Goal: Task Accomplishment & Management: Manage account settings

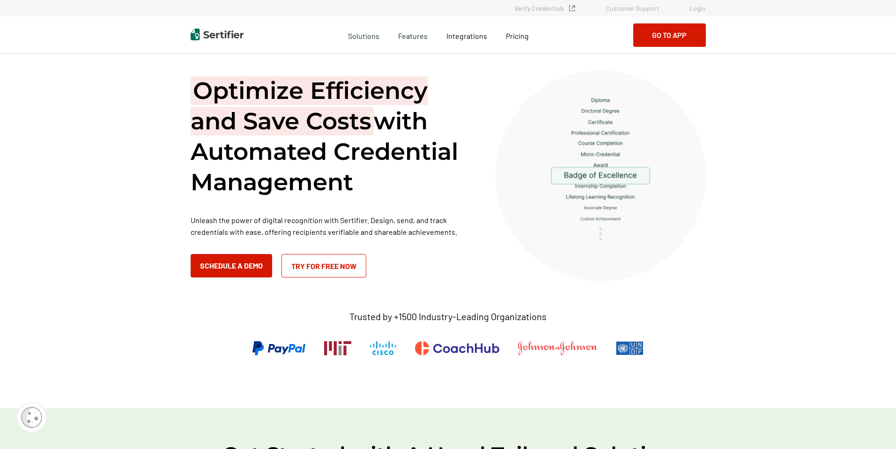
click at [696, 7] on link "Login" at bounding box center [697, 8] width 16 height 8
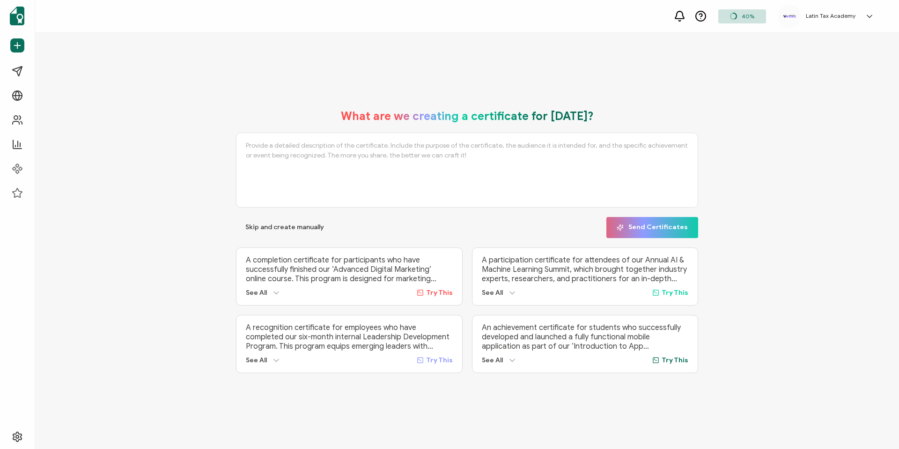
click at [787, 75] on div "What are we creating a certificate for today? Skip and create manually Send Cer…" at bounding box center [467, 241] width 864 height 416
click at [55, 67] on span "Campaigns" at bounding box center [45, 71] width 35 height 9
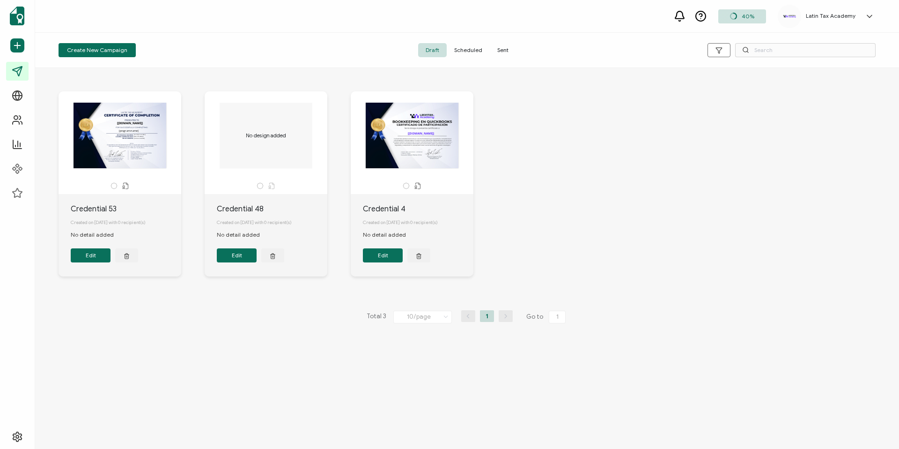
click at [854, 13] on h5 "Latin Tax Academy" at bounding box center [831, 16] width 50 height 7
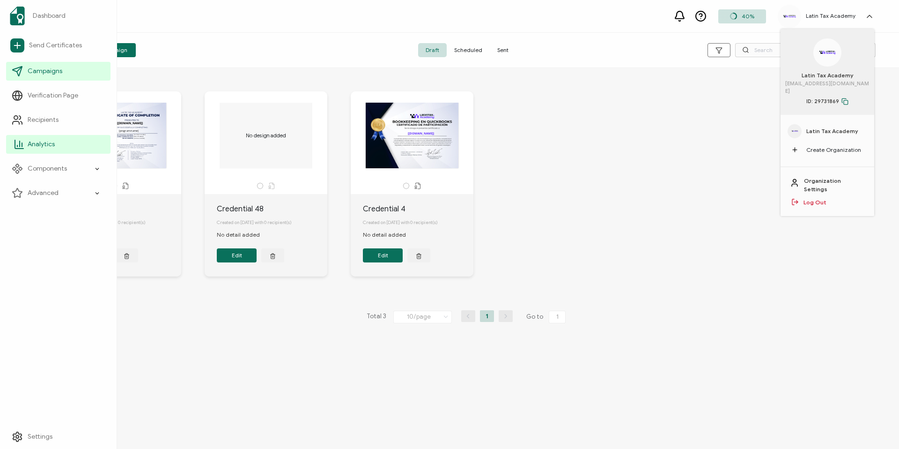
click at [40, 144] on span "Analytics" at bounding box center [41, 144] width 27 height 9
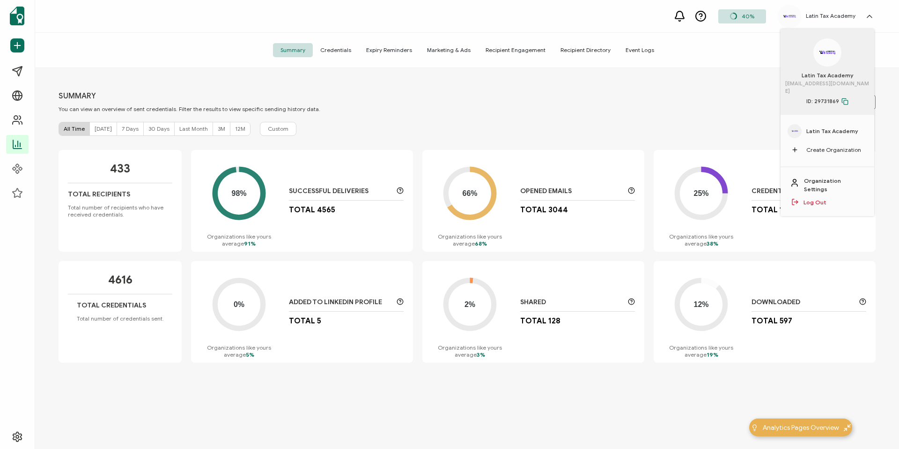
click at [652, 128] on div "All Time Today 7 Days 30 Days Last Month 3M 12M Custom" at bounding box center [467, 129] width 817 height 14
click at [729, 139] on div "SUMMARY You can view an overview of sent credentials. Filter the results to vie…" at bounding box center [467, 259] width 864 height 383
click at [716, 122] on div "All Time Today 7 Days 30 Days Last Month 3M 12M Custom" at bounding box center [467, 129] width 817 height 14
drag, startPoint x: 719, startPoint y: 122, endPoint x: 765, endPoint y: 108, distance: 48.0
click at [719, 122] on div "SUMMARY You can view an overview of sent credentials. Filter the results to vie…" at bounding box center [467, 259] width 864 height 383
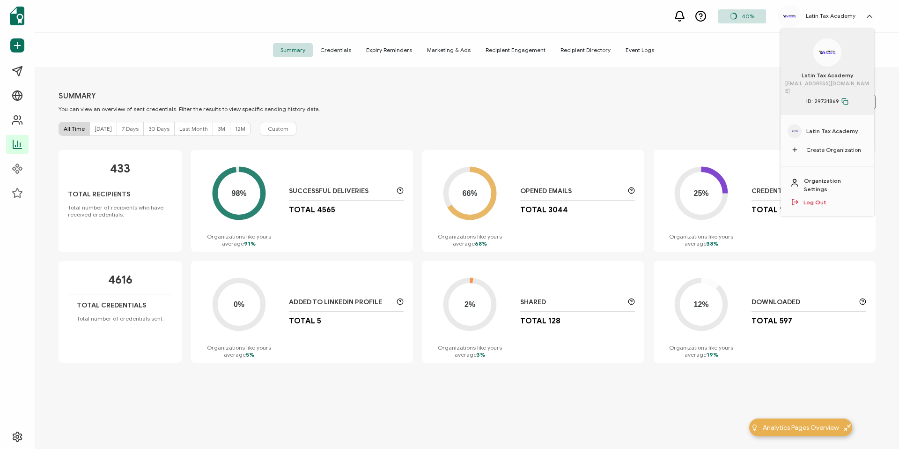
click at [867, 15] on icon at bounding box center [869, 16] width 9 height 9
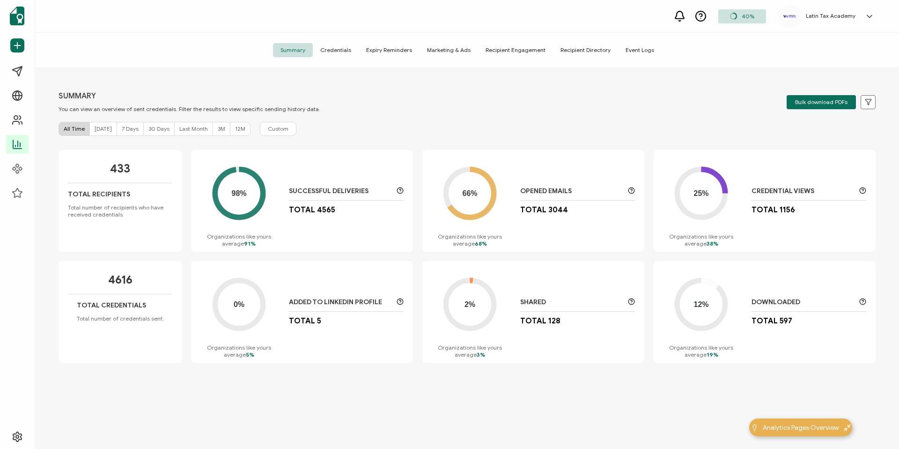
click at [749, 19] on span "40%" at bounding box center [748, 16] width 13 height 7
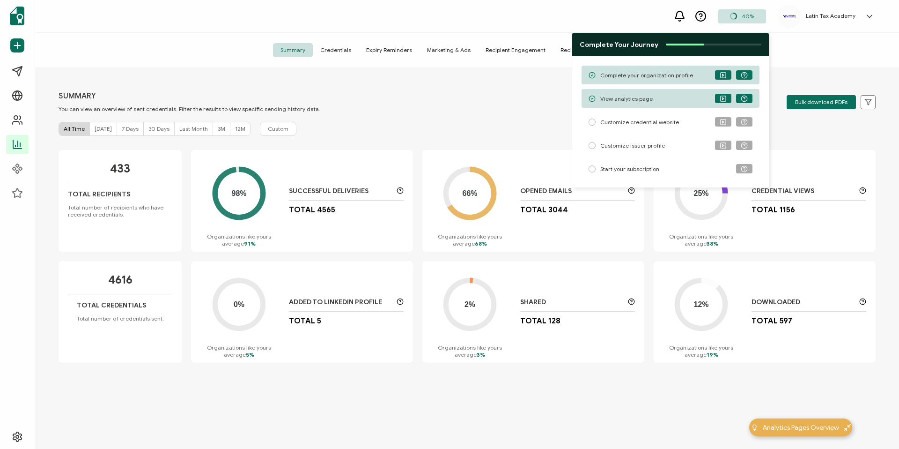
click at [646, 167] on span "Start your subscription" at bounding box center [629, 168] width 59 height 7
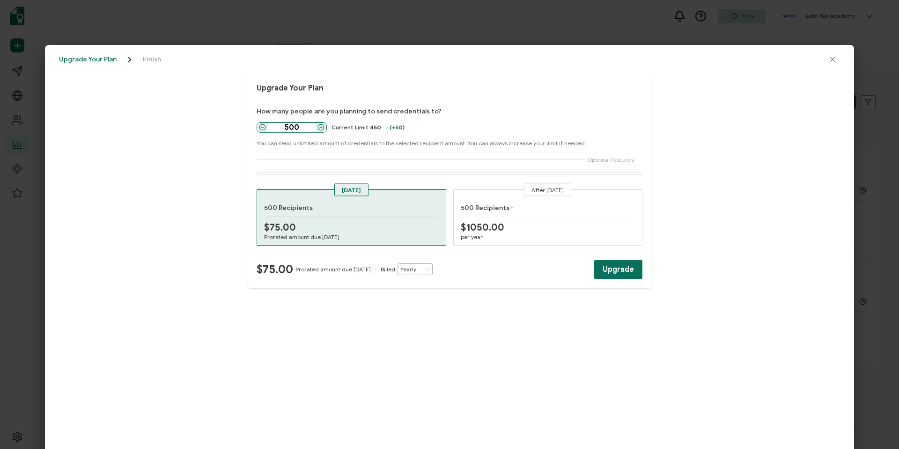
click at [322, 125] on icon at bounding box center [321, 127] width 7 height 7
click at [259, 125] on icon at bounding box center [262, 127] width 7 height 7
type input "500"
click at [622, 269] on span "Upgrade" at bounding box center [618, 269] width 31 height 7
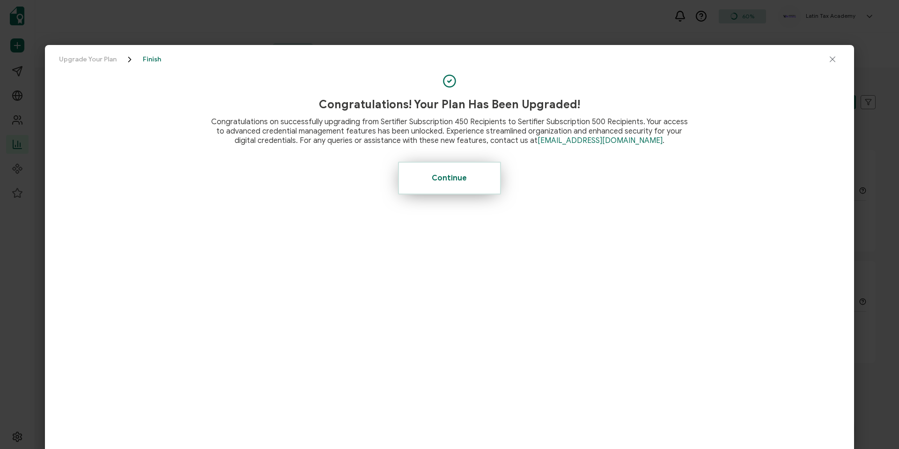
click at [450, 172] on button "Continue" at bounding box center [449, 178] width 103 height 33
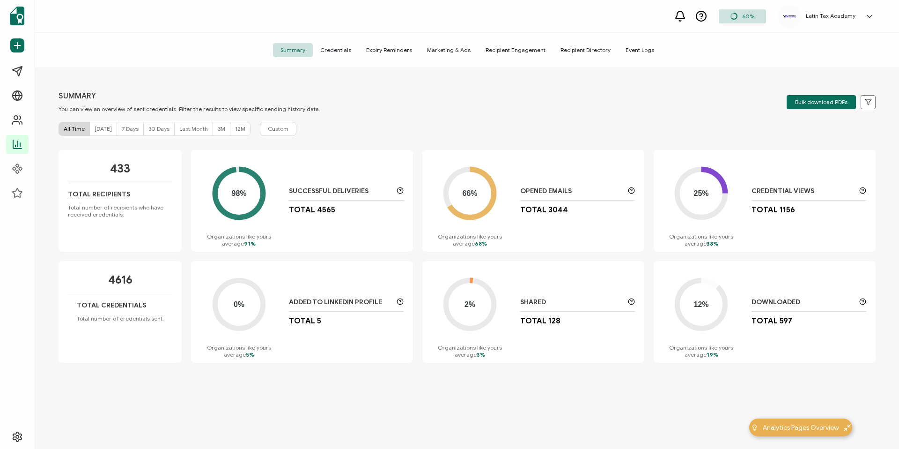
click at [843, 20] on div "Latin Tax Academy Latin Tax Academy info@latintaxacademy.com ID: 29731869 Latin…" at bounding box center [828, 16] width 101 height 23
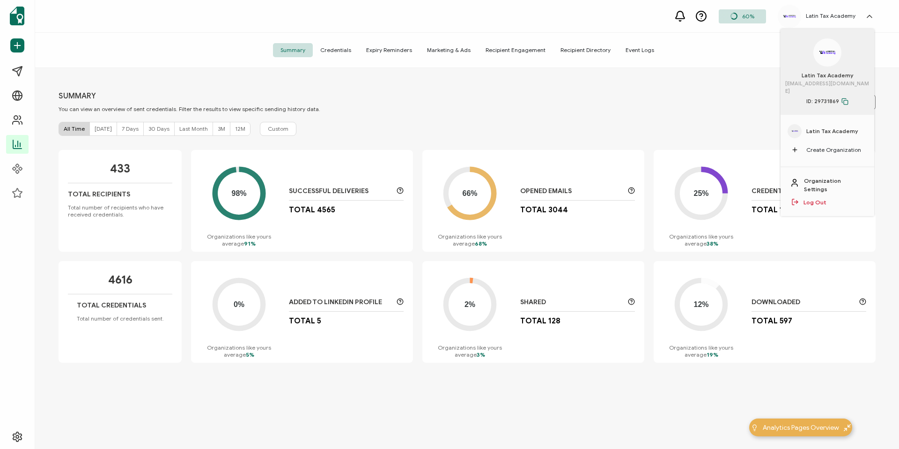
click at [733, 52] on div "Summary Credentials Expiry Reminders Marketing & Ads Recipient Engagement Recip…" at bounding box center [467, 50] width 864 height 35
click at [745, 14] on div "60%" at bounding box center [742, 16] width 47 height 14
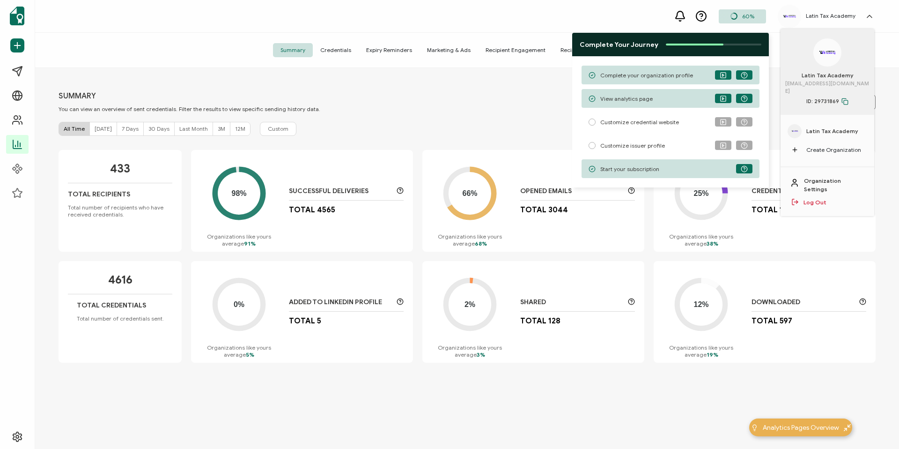
click at [623, 165] on span "Start your subscription" at bounding box center [629, 168] width 59 height 7
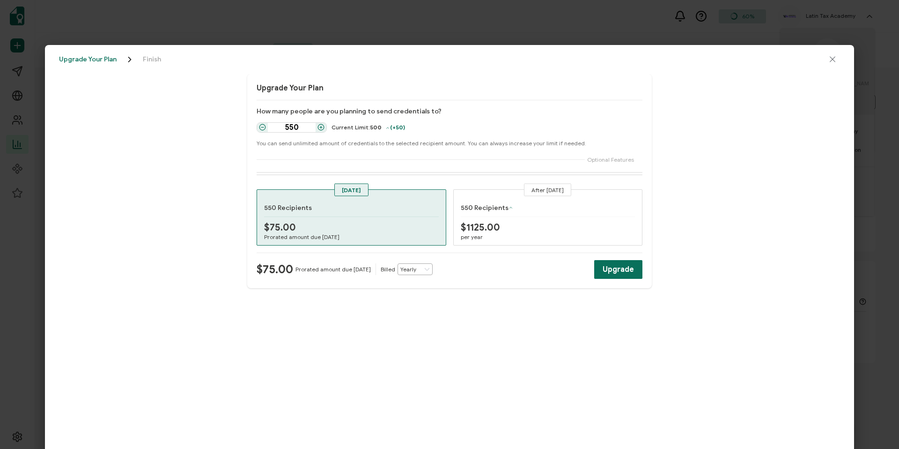
click at [831, 57] on icon "close drawer" at bounding box center [832, 59] width 9 height 9
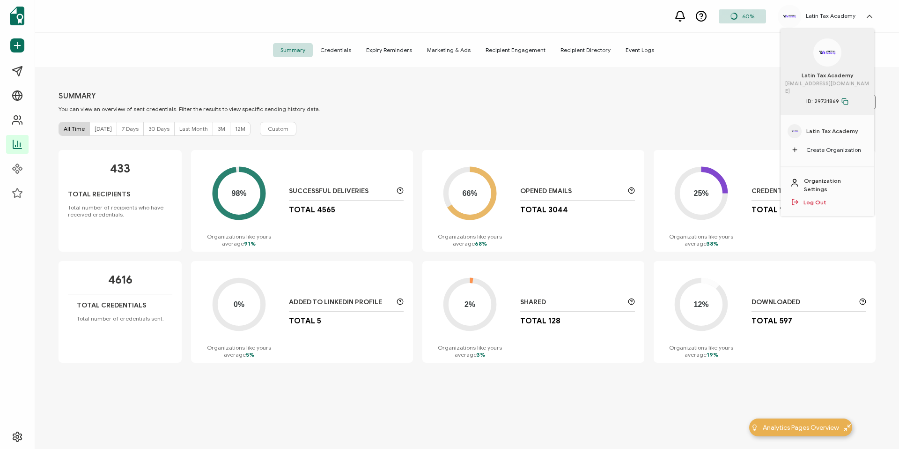
click at [738, 15] on icon at bounding box center [734, 16] width 7 height 7
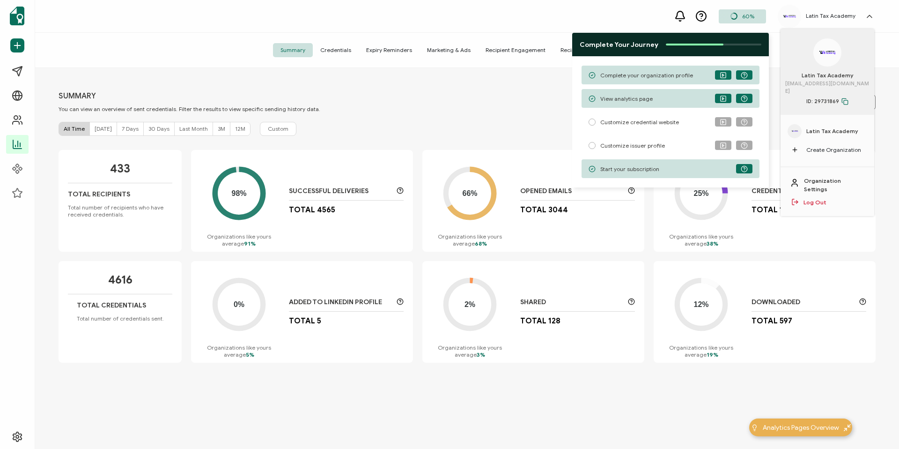
click at [532, 123] on div "All Time Today 7 Days 30 Days Last Month 3M 12M Custom" at bounding box center [467, 129] width 817 height 14
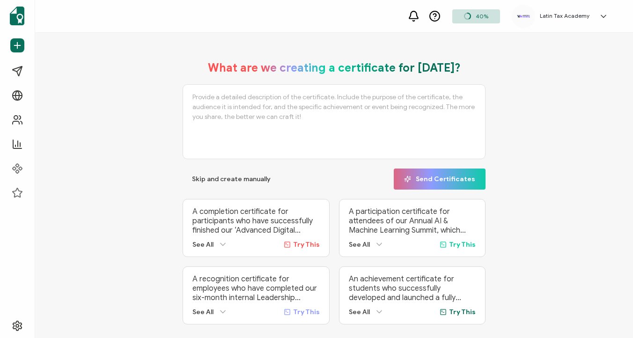
click at [489, 18] on span "40%" at bounding box center [482, 16] width 13 height 7
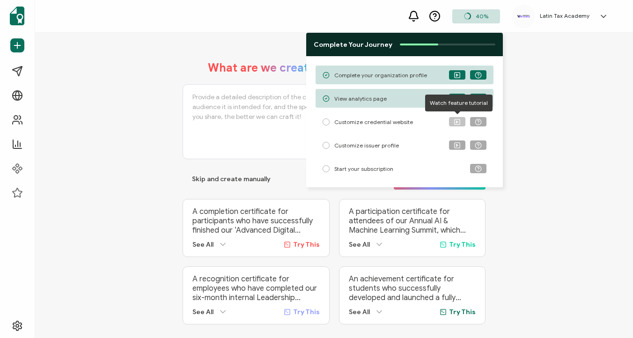
click at [458, 123] on icon at bounding box center [457, 122] width 7 height 7
click at [456, 123] on icon at bounding box center [457, 122] width 7 height 7
click at [380, 124] on span "Customize credential website" at bounding box center [373, 122] width 79 height 7
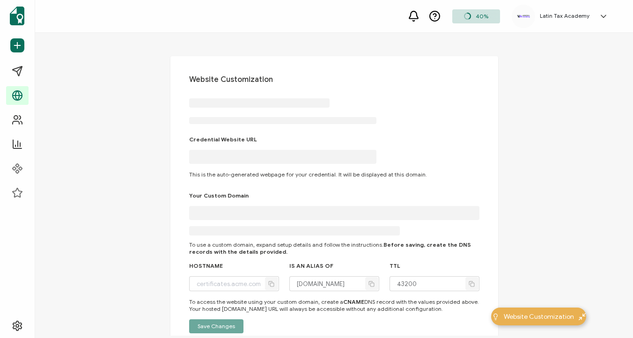
type input "[DOMAIN_NAME]"
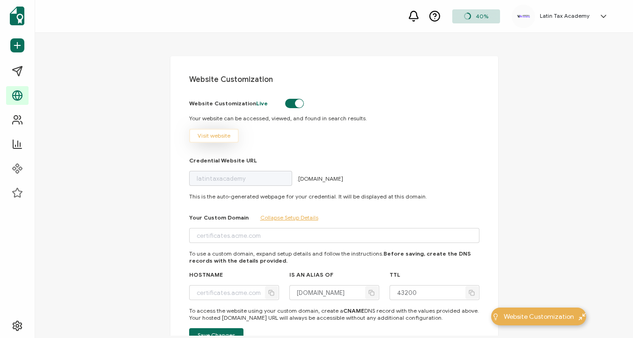
click at [207, 135] on span "Visit website" at bounding box center [214, 136] width 33 height 6
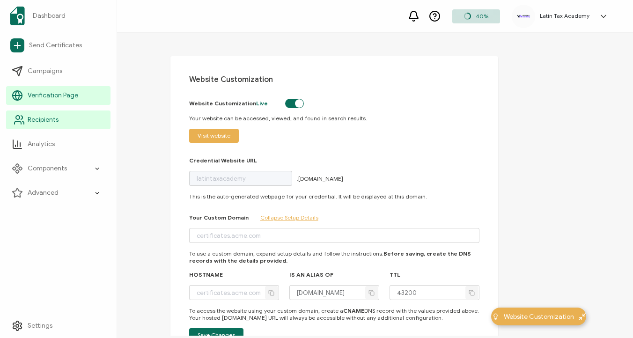
click at [16, 118] on circle at bounding box center [18, 118] width 4 height 4
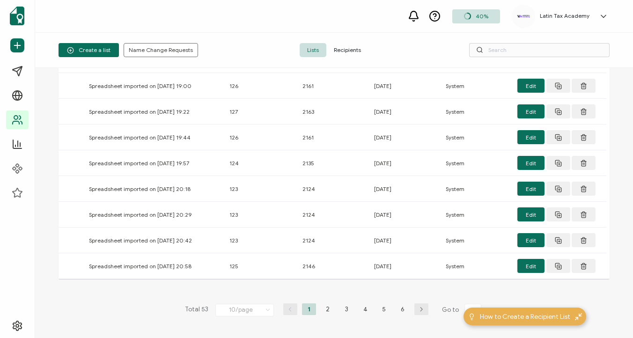
scroll to position [131, 0]
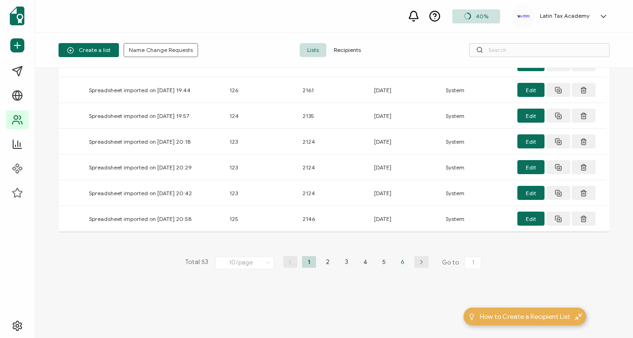
click at [400, 261] on li "6" at bounding box center [403, 262] width 14 height 12
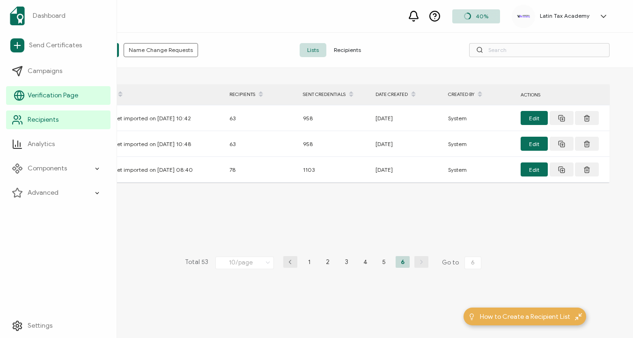
click at [45, 96] on span "Verification Page" at bounding box center [53, 95] width 51 height 9
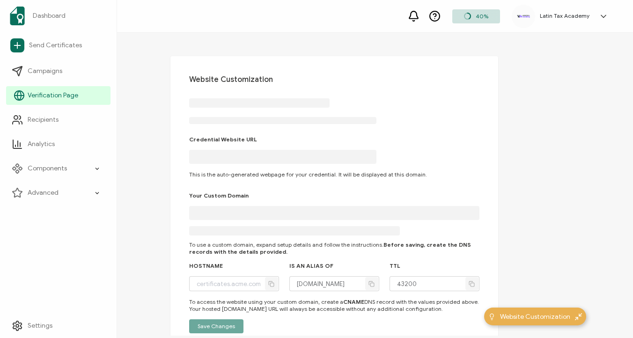
type input "[DOMAIN_NAME]"
